Goal: Browse casually: Explore the website without a specific task or goal

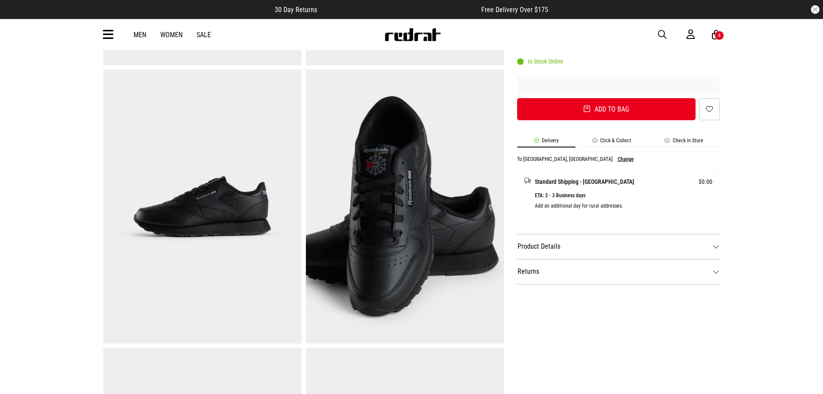
scroll to position [288, 0]
click at [661, 32] on span "button" at bounding box center [662, 34] width 9 height 10
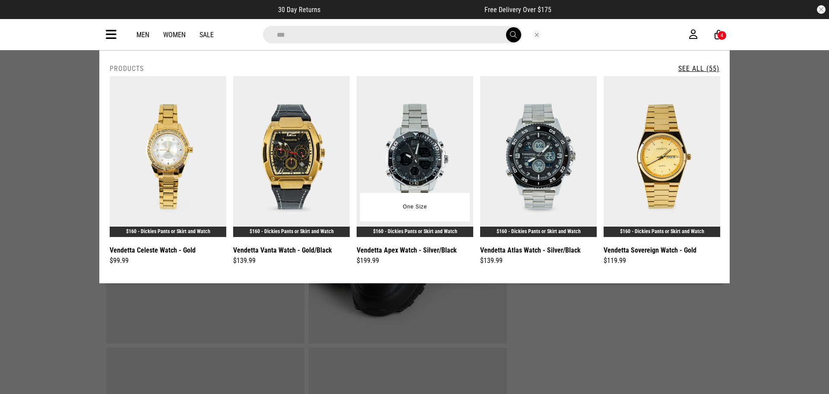
type input "*******"
click at [333, 39] on input "*******" at bounding box center [393, 34] width 260 height 17
click at [506, 27] on button "submit" at bounding box center [513, 34] width 15 height 15
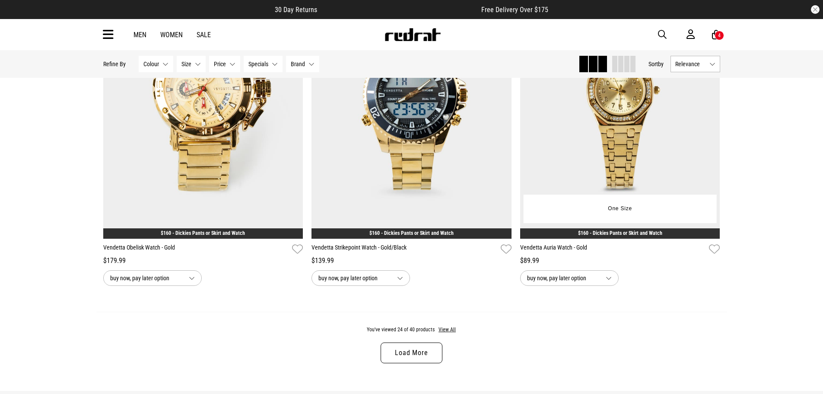
scroll to position [2736, 0]
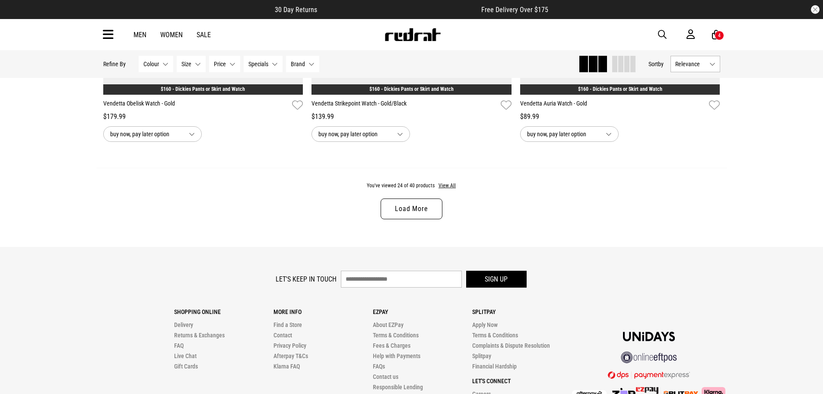
click at [426, 213] on link "Load More" at bounding box center [411, 208] width 61 height 21
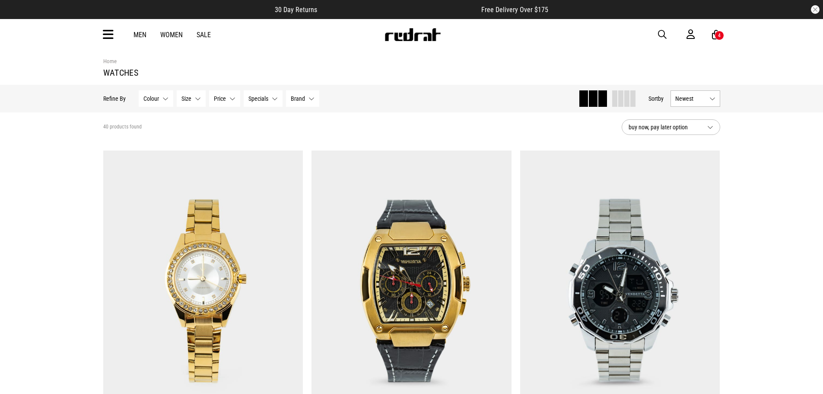
click at [108, 39] on icon at bounding box center [108, 35] width 11 height 14
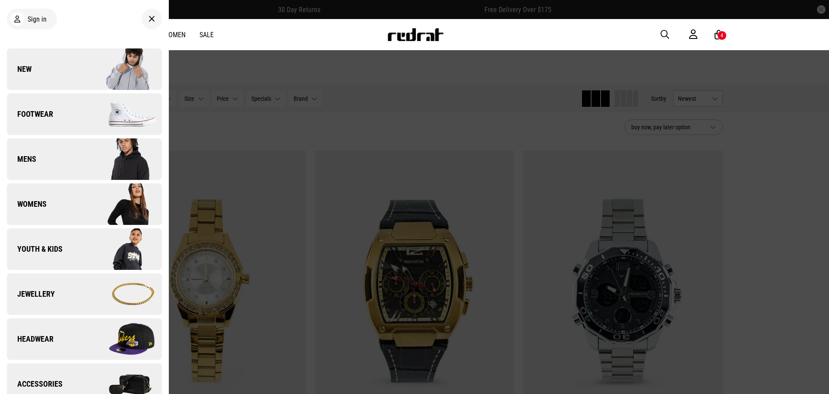
click at [76, 292] on link "Jewellery" at bounding box center [84, 293] width 155 height 41
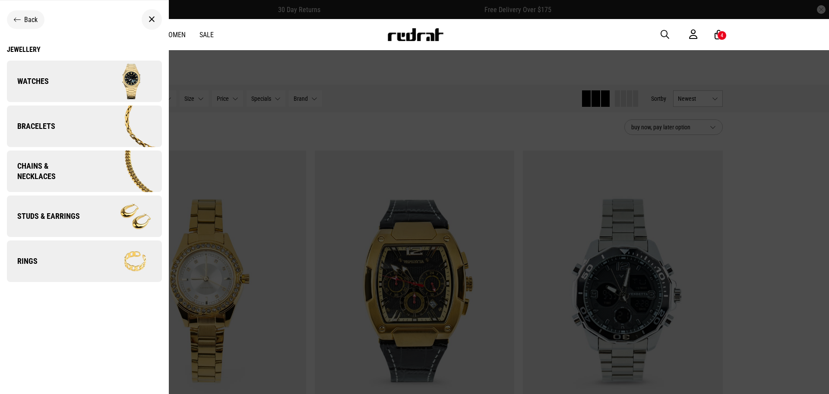
click at [50, 80] on link "Watches" at bounding box center [84, 80] width 155 height 41
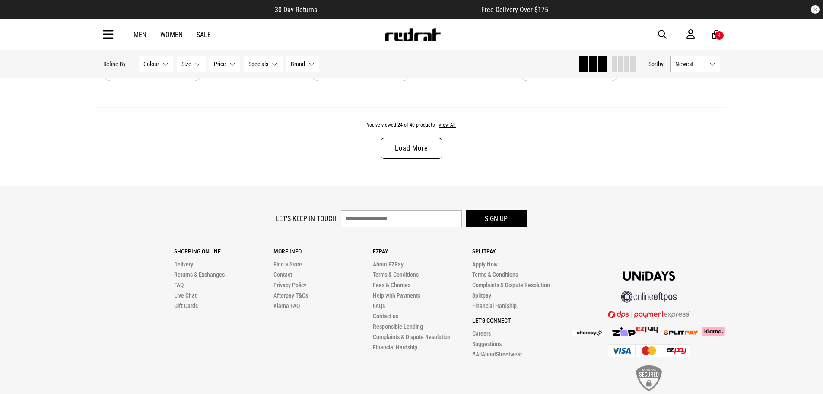
scroll to position [2844, 0]
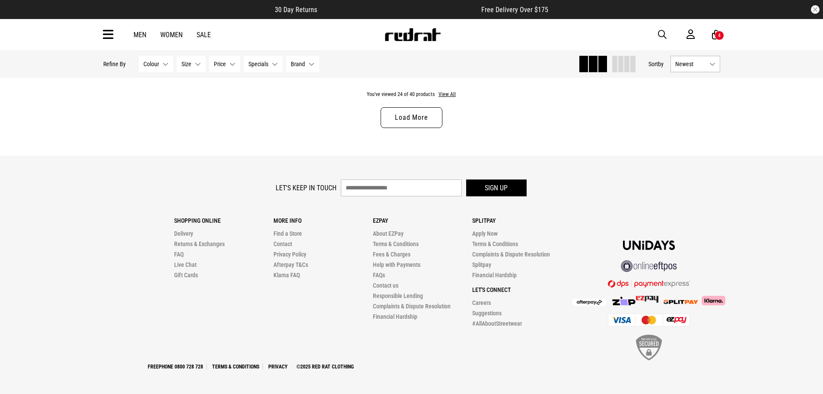
click at [409, 117] on link "Load More" at bounding box center [411, 117] width 61 height 21
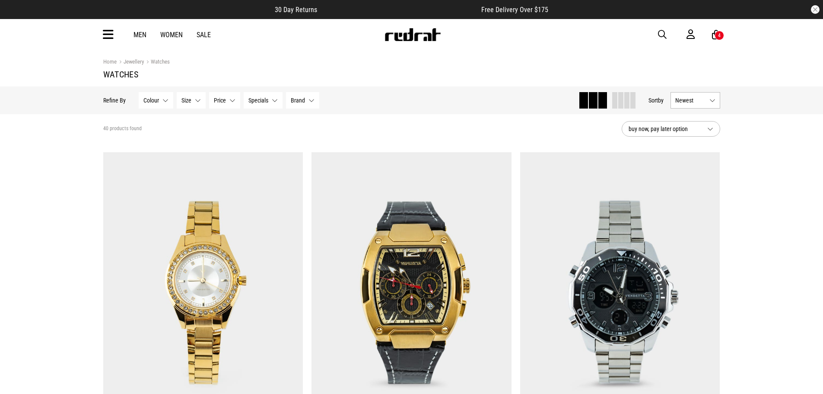
click at [103, 35] on icon at bounding box center [108, 35] width 11 height 14
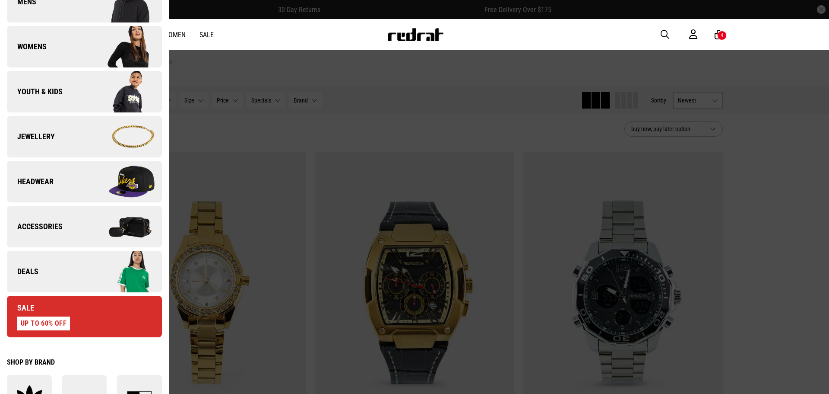
scroll to position [288, 0]
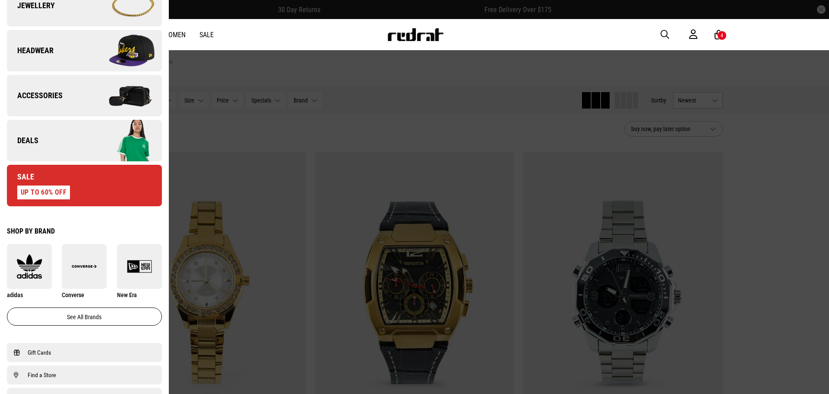
click at [28, 51] on span "Headwear" at bounding box center [30, 50] width 47 height 10
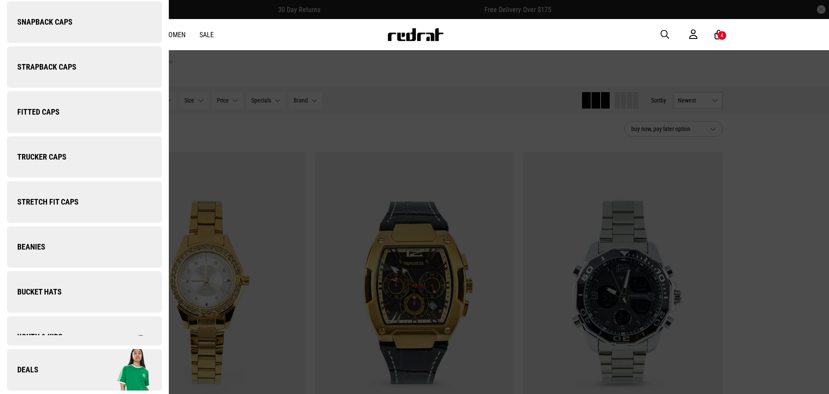
scroll to position [0, 0]
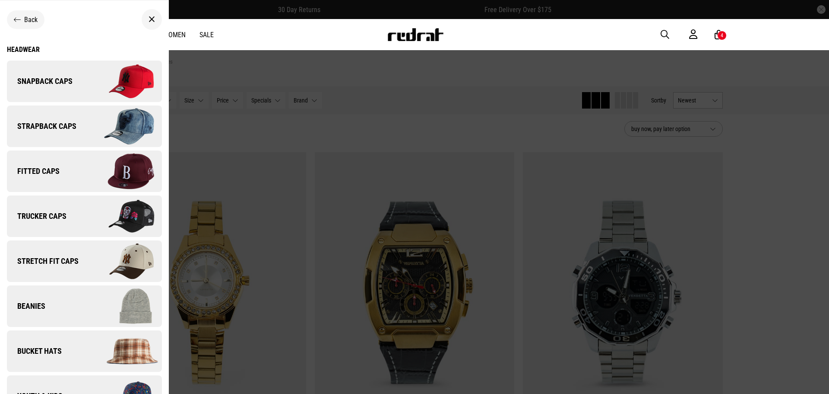
click at [23, 51] on div "Headwear" at bounding box center [84, 49] width 155 height 8
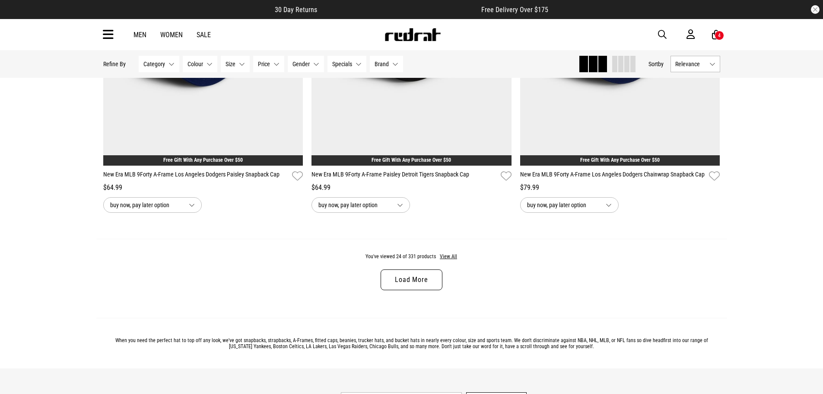
scroll to position [2606, 0]
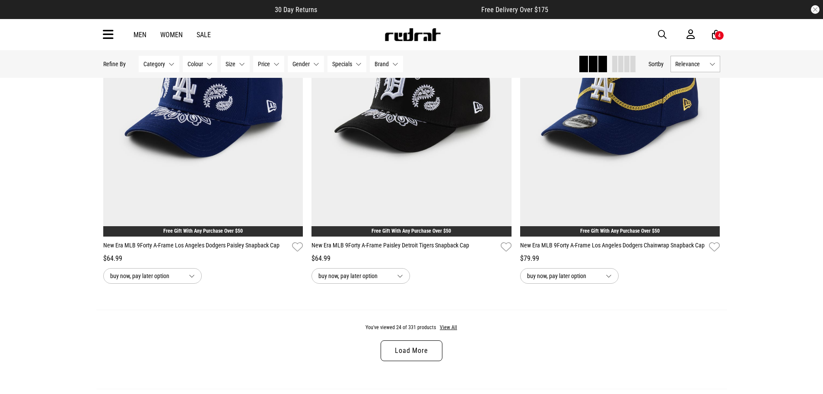
click at [400, 359] on link "Load More" at bounding box center [411, 350] width 61 height 21
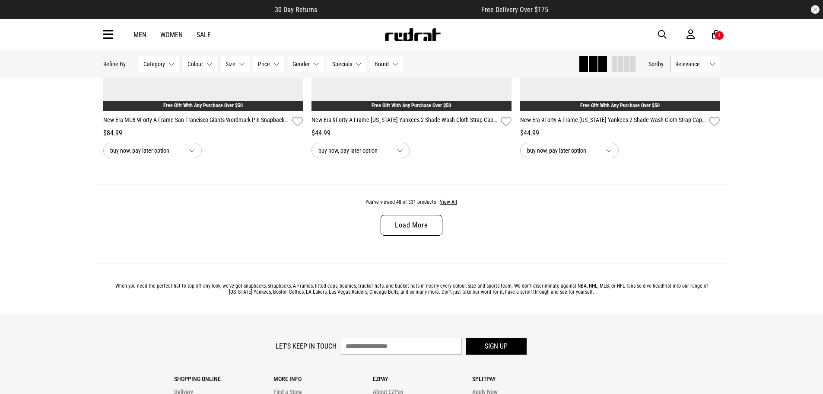
scroll to position [5342, 0]
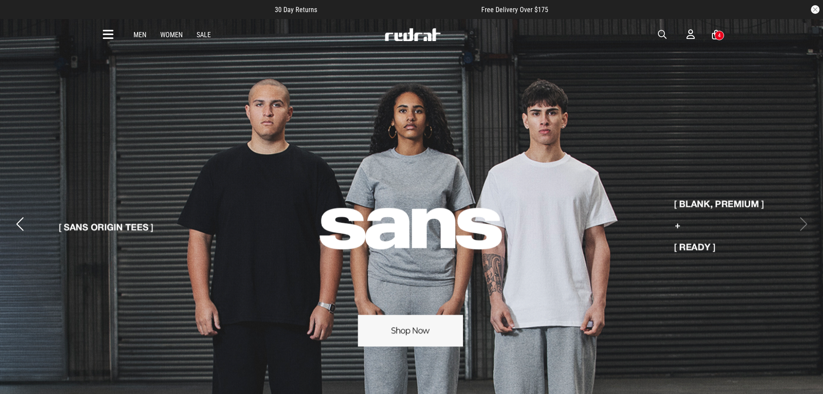
click at [21, 214] on button "Previous slide" at bounding box center [20, 223] width 12 height 19
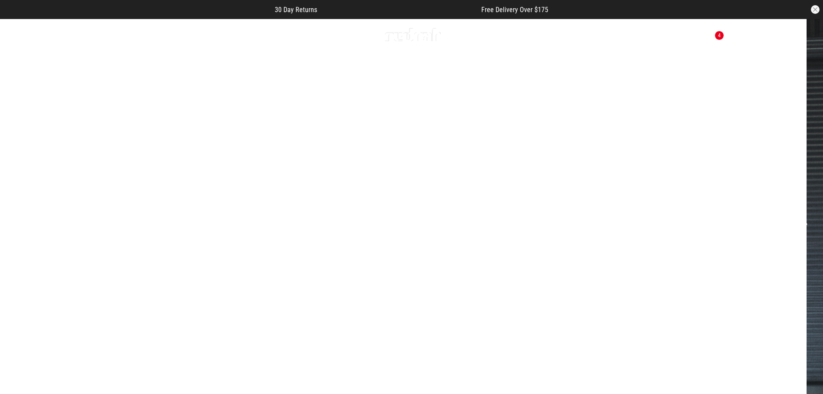
click at [219, 315] on link "1 / 2" at bounding box center [388, 224] width 823 height 412
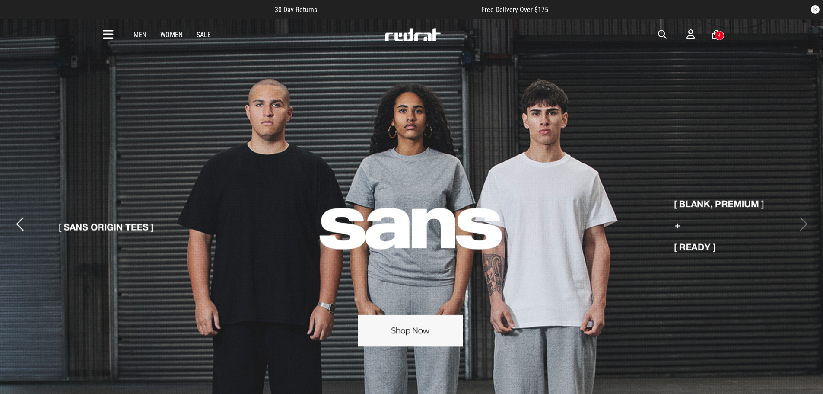
click at [668, 36] on button "button" at bounding box center [666, 34] width 17 height 10
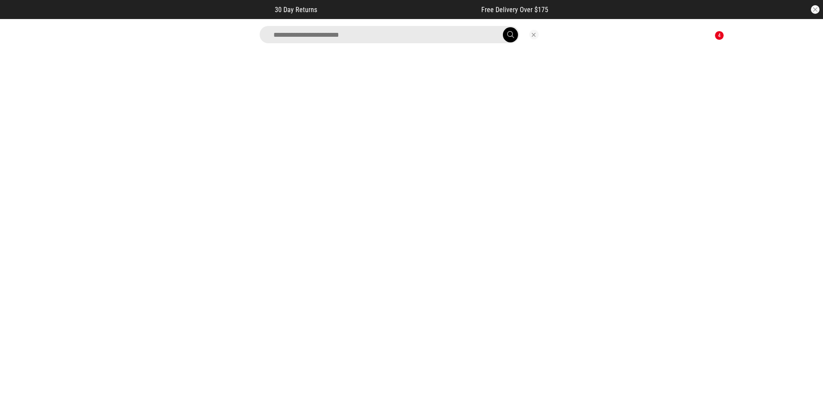
click at [418, 41] on input "search" at bounding box center [390, 34] width 260 height 17
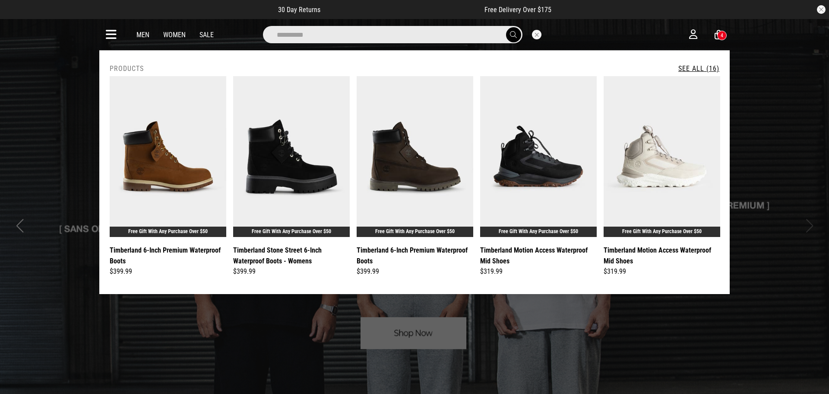
type input "**********"
click at [506, 27] on button "submit" at bounding box center [513, 34] width 15 height 15
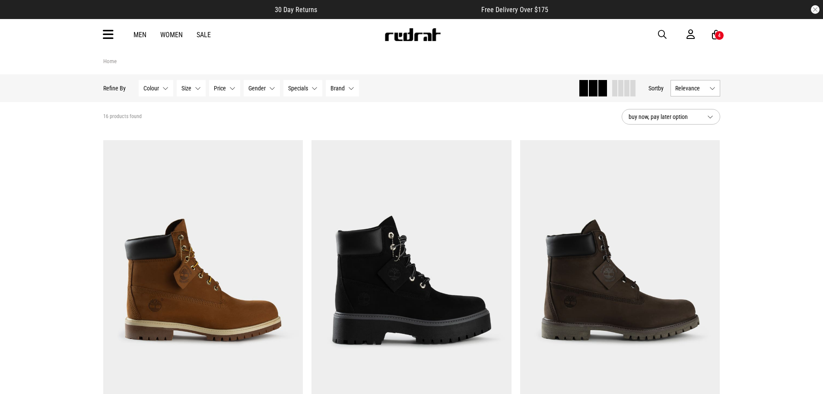
click at [400, 39] on img at bounding box center [412, 34] width 57 height 13
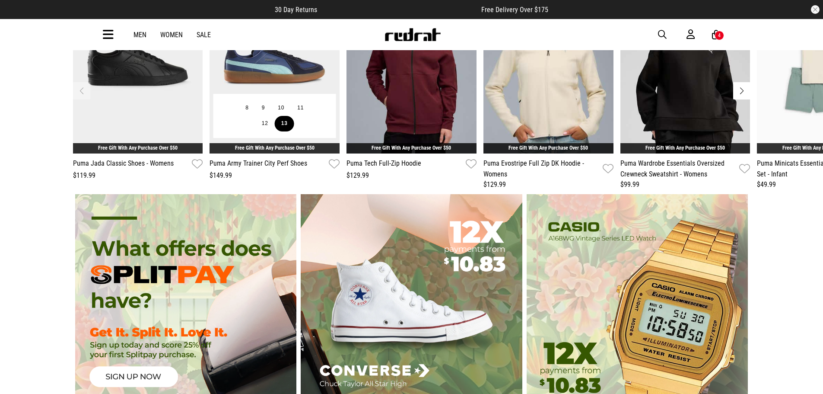
scroll to position [2448, 0]
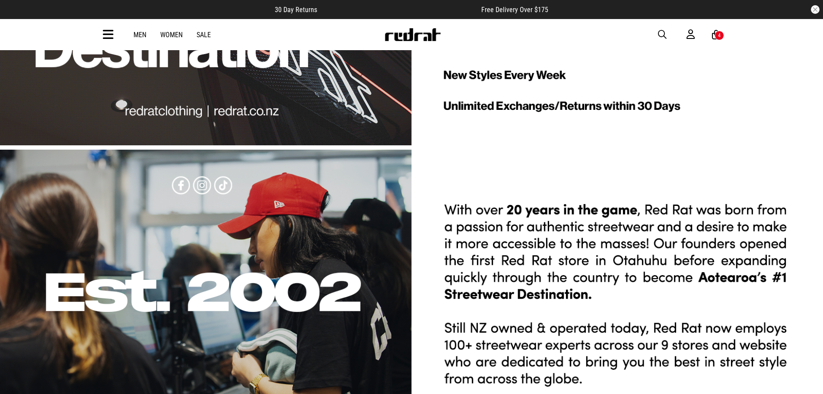
click at [201, 164] on div "1 / 1" at bounding box center [411, 295] width 823 height 292
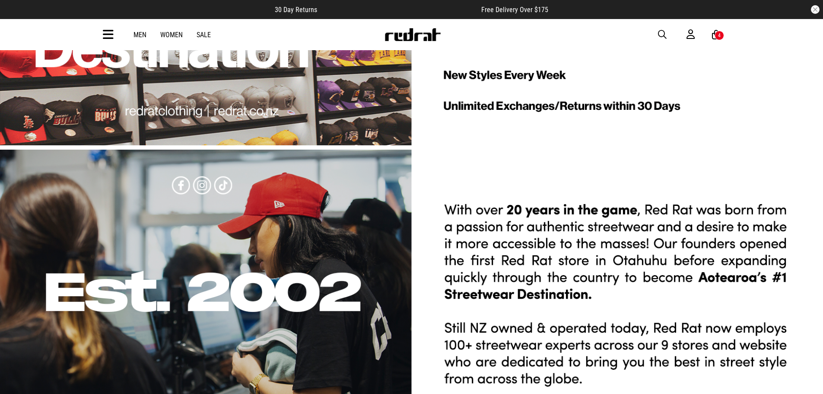
click at [226, 168] on div "1 / 1" at bounding box center [411, 295] width 823 height 292
click at [223, 172] on div "1 / 1" at bounding box center [411, 295] width 823 height 292
click at [515, 208] on div "1 / 1" at bounding box center [411, 295] width 823 height 292
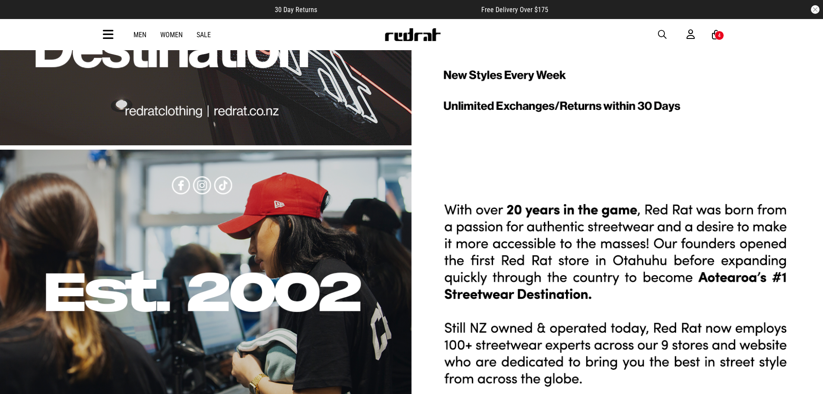
click at [537, 296] on div "1 / 1" at bounding box center [411, 295] width 823 height 292
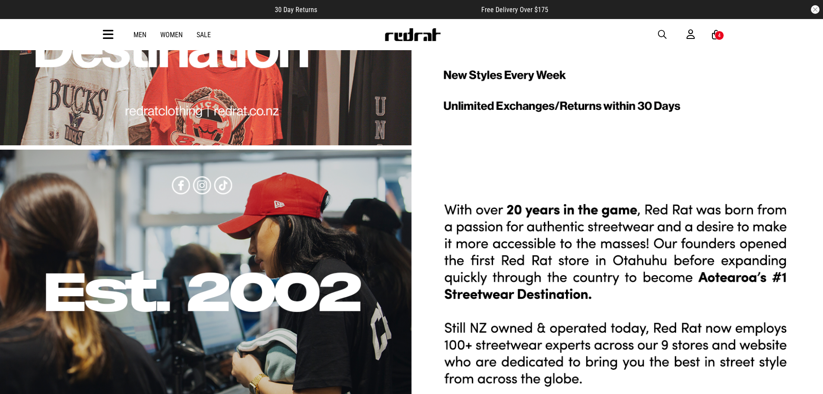
click at [534, 298] on div "1 / 1" at bounding box center [411, 295] width 823 height 292
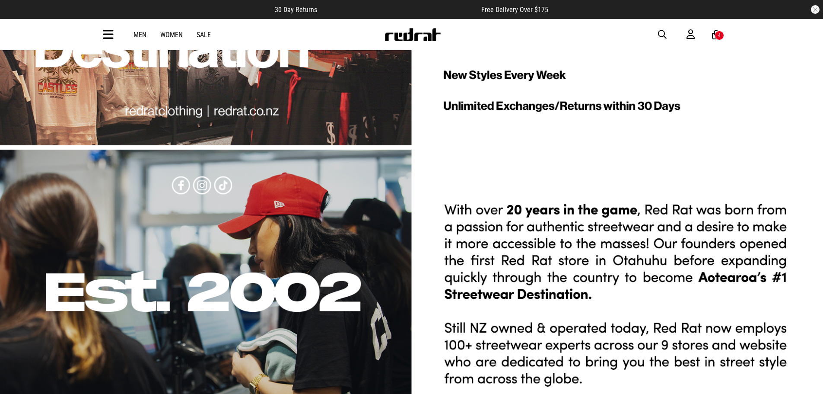
click at [517, 305] on div "1 / 1" at bounding box center [411, 295] width 823 height 292
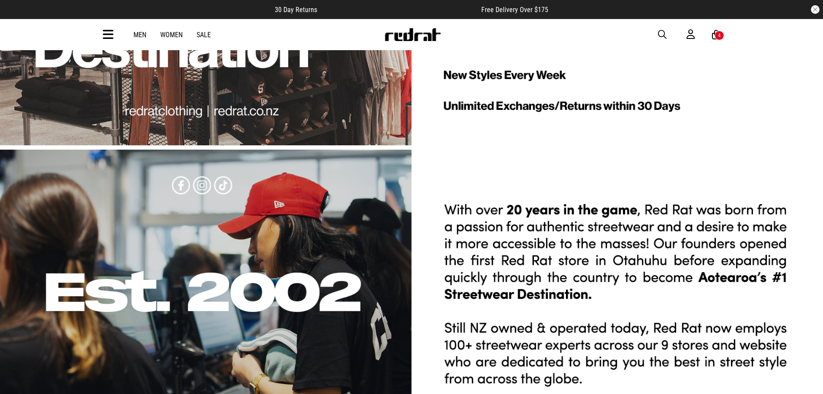
click at [531, 312] on div "1 / 1" at bounding box center [411, 295] width 823 height 292
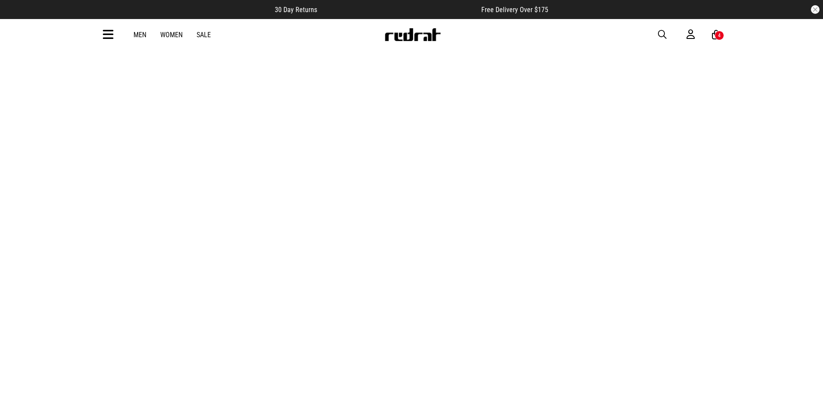
scroll to position [0, 0]
click at [613, 257] on link "1 / 2" at bounding box center [411, 224] width 823 height 412
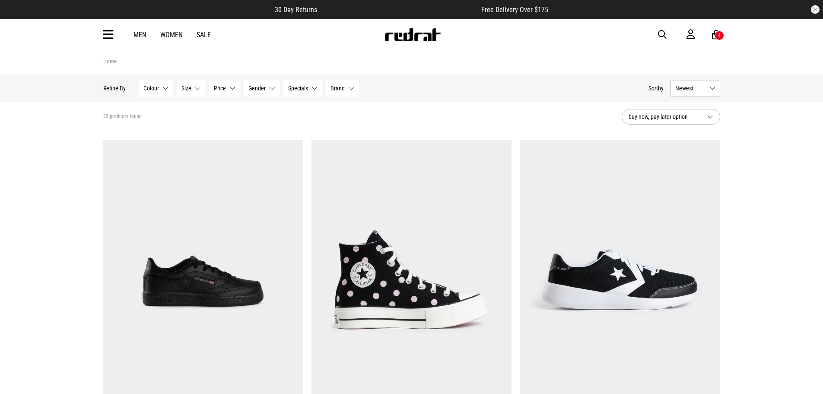
click at [430, 36] on img at bounding box center [412, 34] width 57 height 13
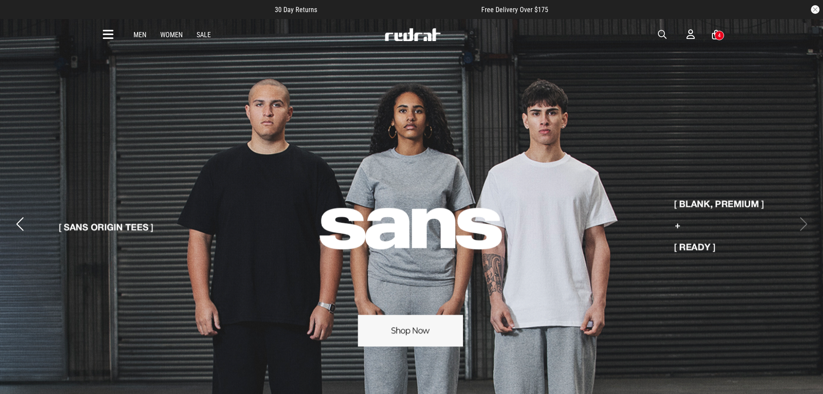
click at [21, 214] on button "Previous slide" at bounding box center [20, 223] width 12 height 19
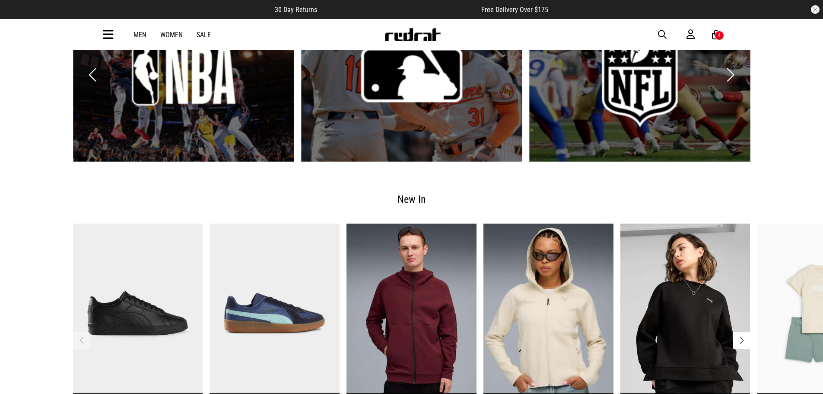
scroll to position [1728, 0]
